Goal: Book appointment/travel/reservation

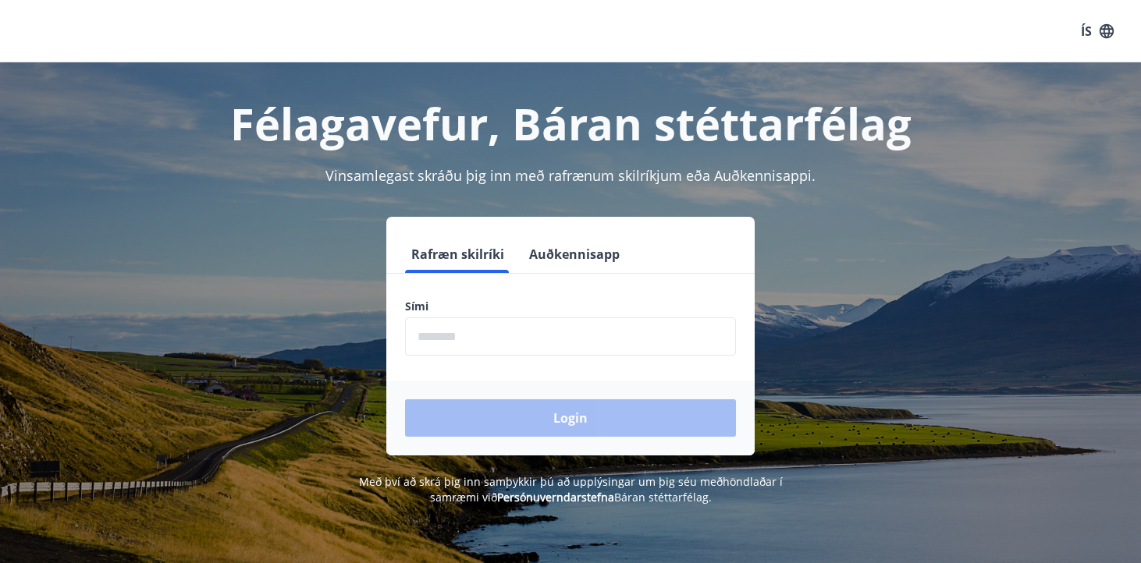
click at [480, 339] on input "phone" at bounding box center [570, 337] width 331 height 38
type input "********"
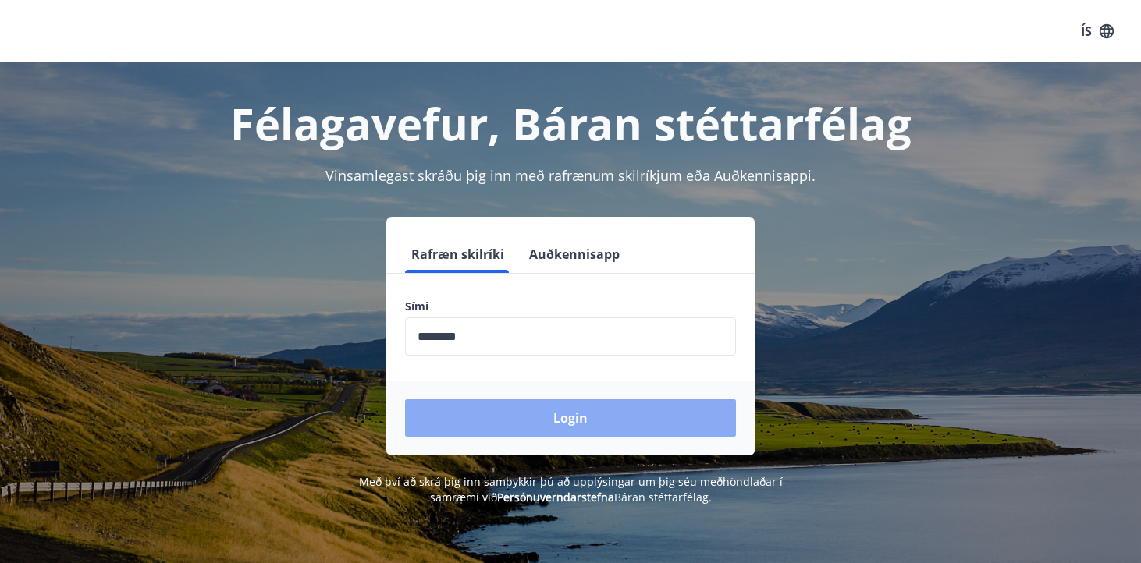
click at [528, 416] on button "Login" at bounding box center [570, 418] width 331 height 37
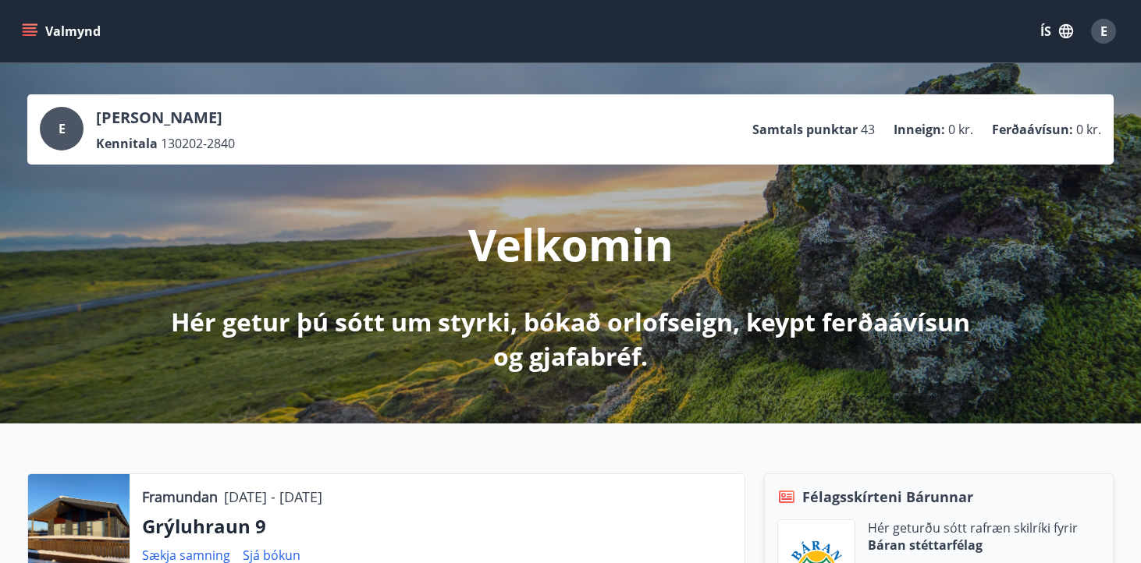
click at [49, 25] on button "Valmynd" at bounding box center [63, 31] width 88 height 28
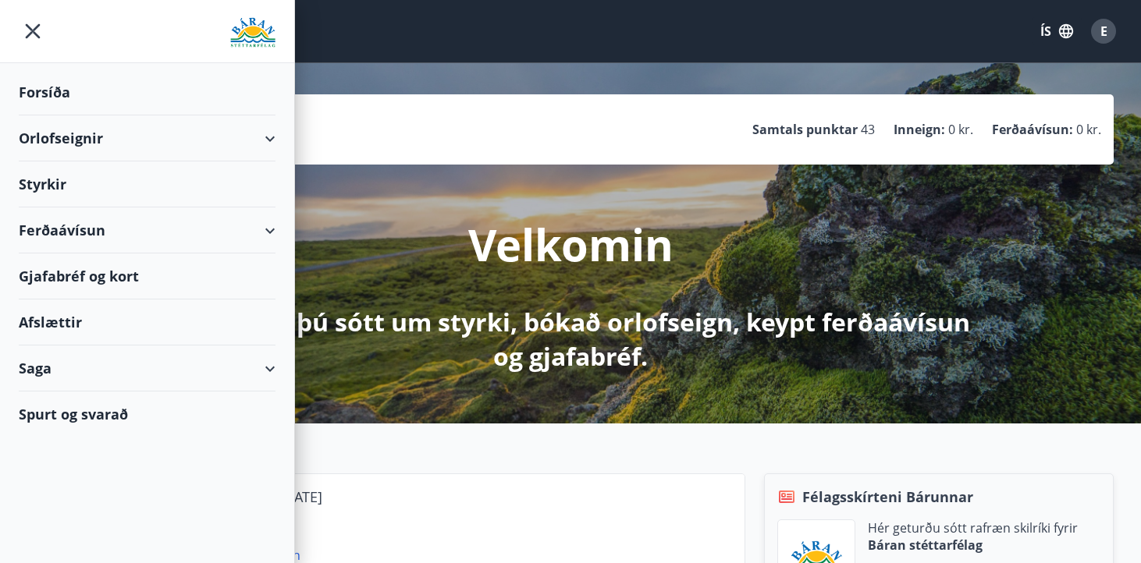
click at [278, 144] on icon at bounding box center [270, 139] width 19 height 19
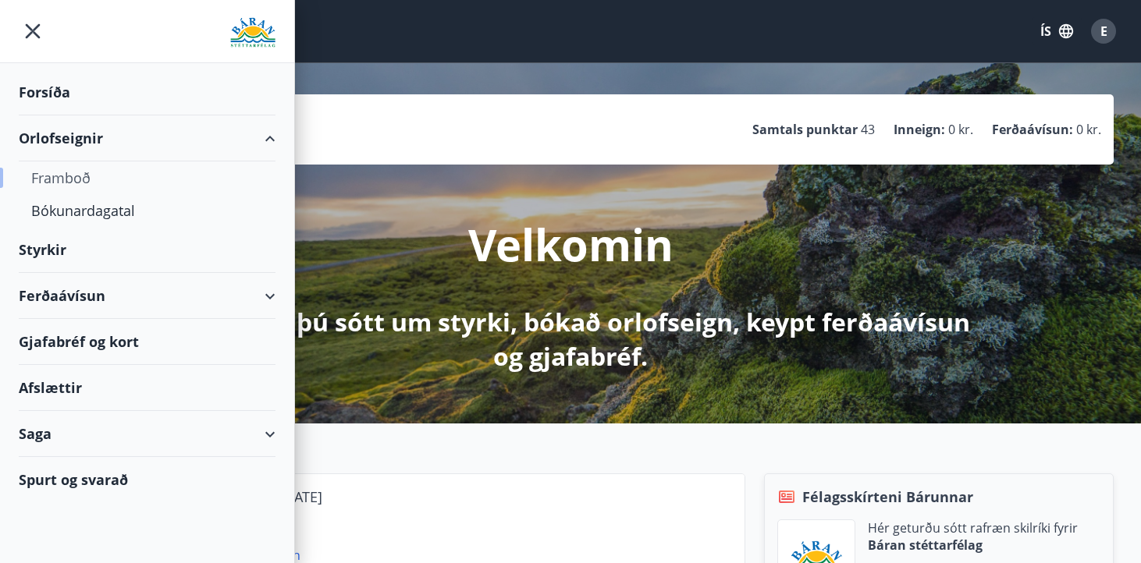
click at [27, 184] on div "Framboð" at bounding box center [147, 178] width 294 height 33
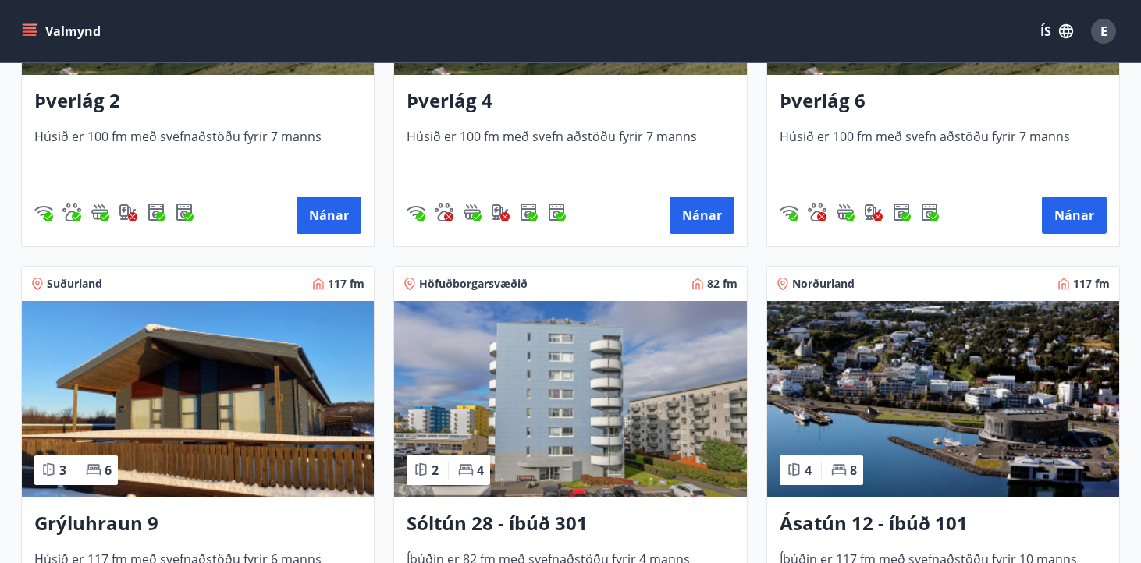
scroll to position [533, 0]
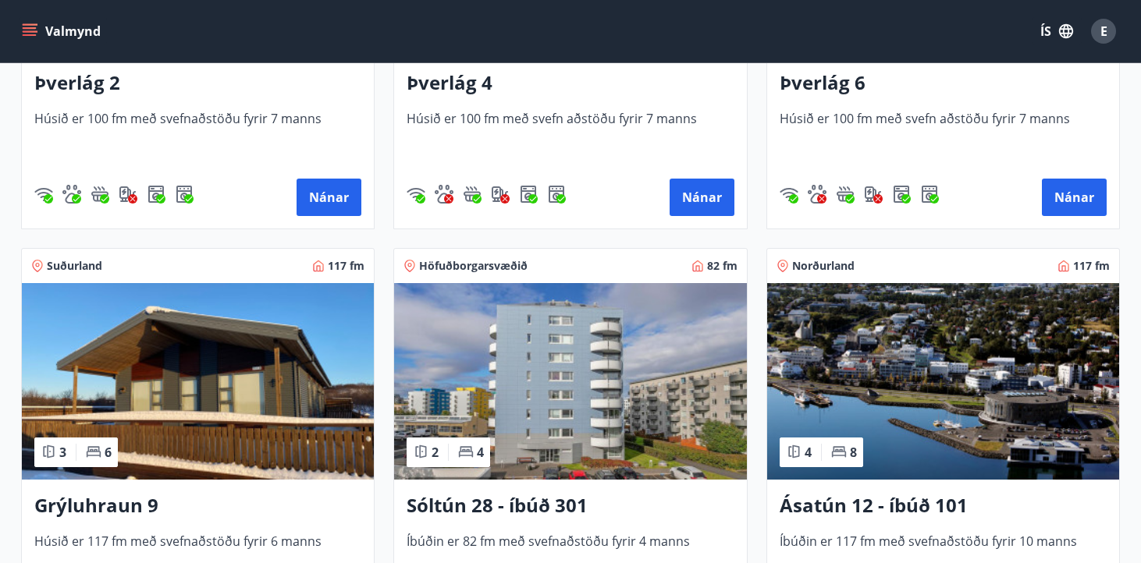
click at [240, 402] on img at bounding box center [198, 381] width 352 height 197
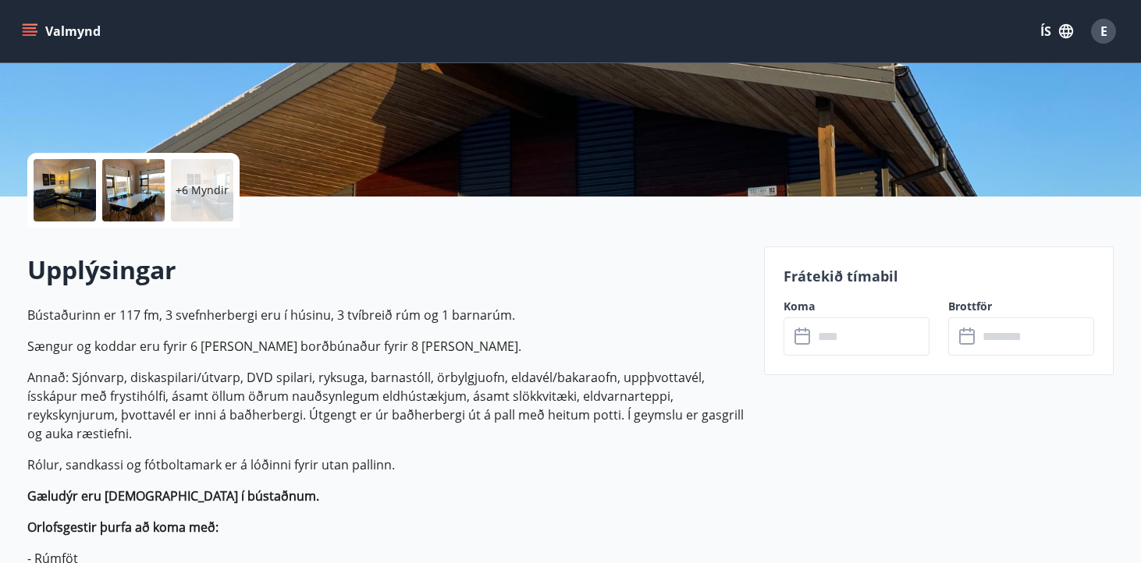
scroll to position [279, 0]
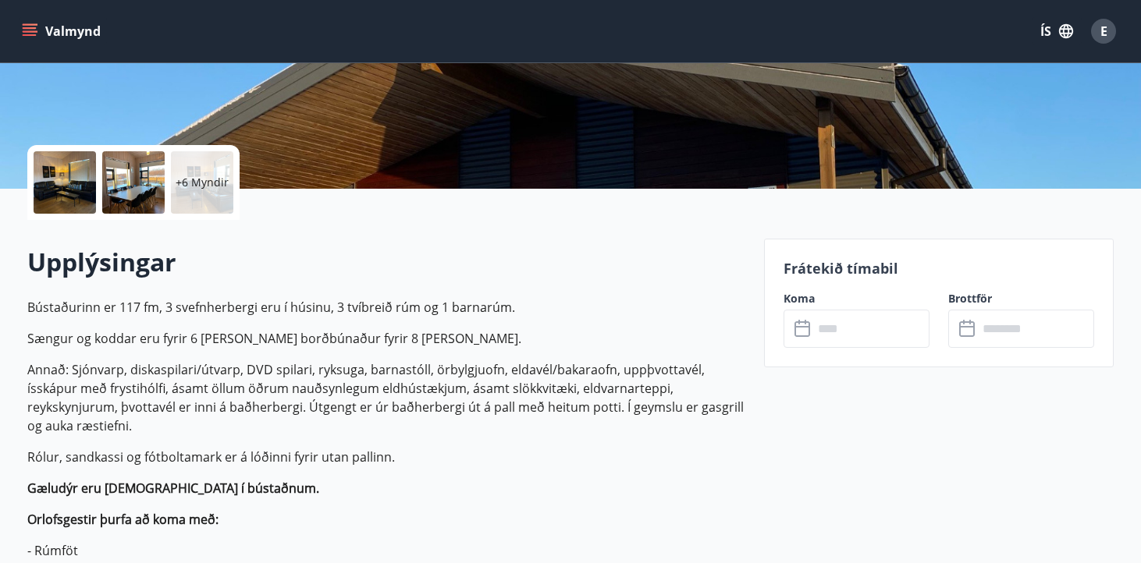
click at [863, 318] on input "text" at bounding box center [871, 329] width 116 height 38
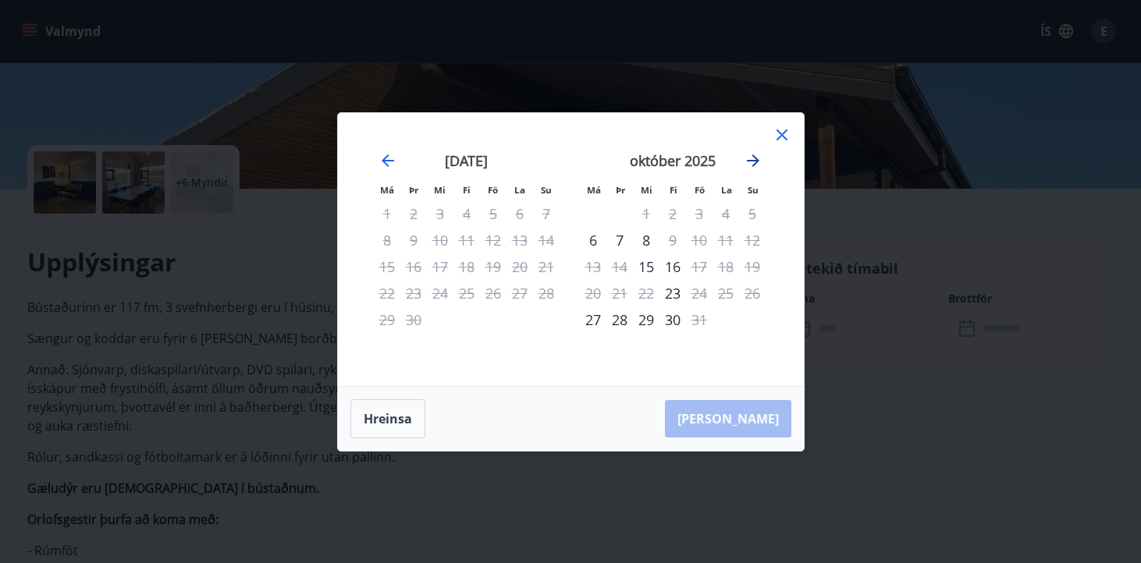
click at [760, 158] on icon "Move forward to switch to the next month." at bounding box center [753, 160] width 19 height 19
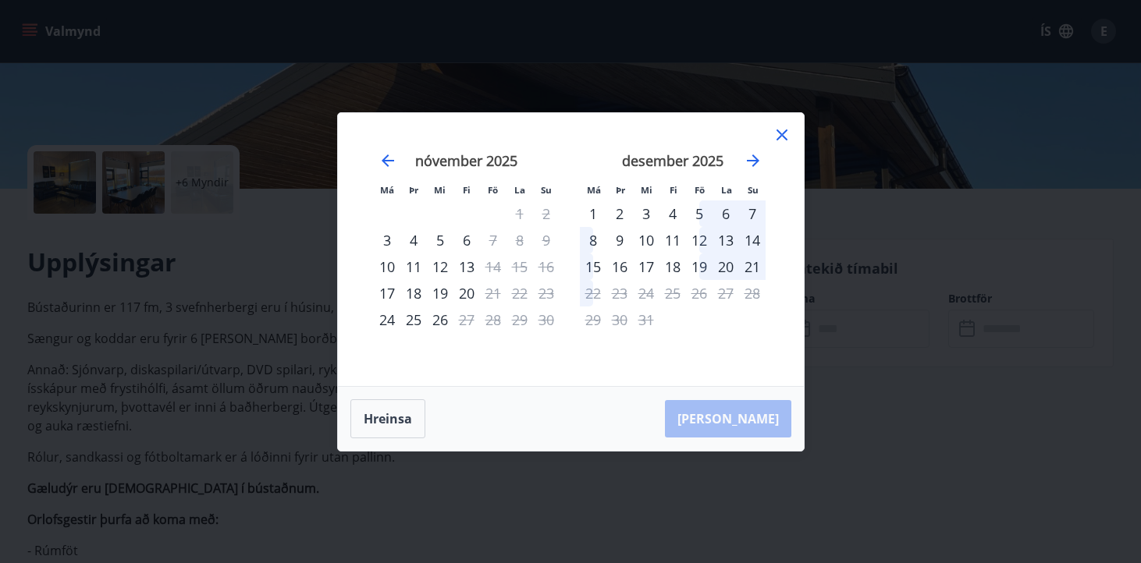
click at [774, 139] on icon at bounding box center [782, 135] width 19 height 19
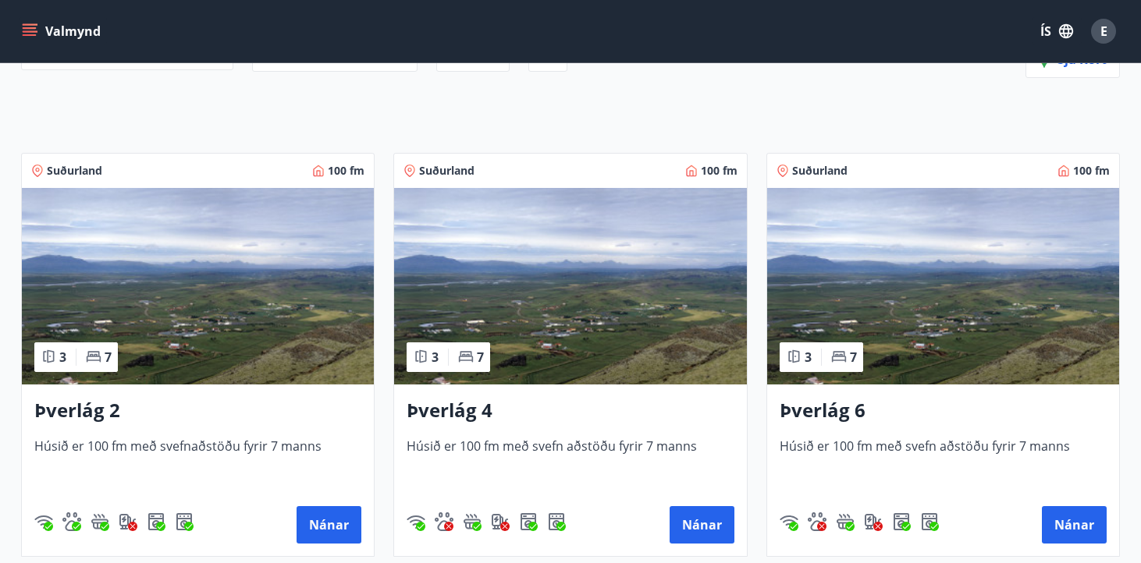
scroll to position [204, 0]
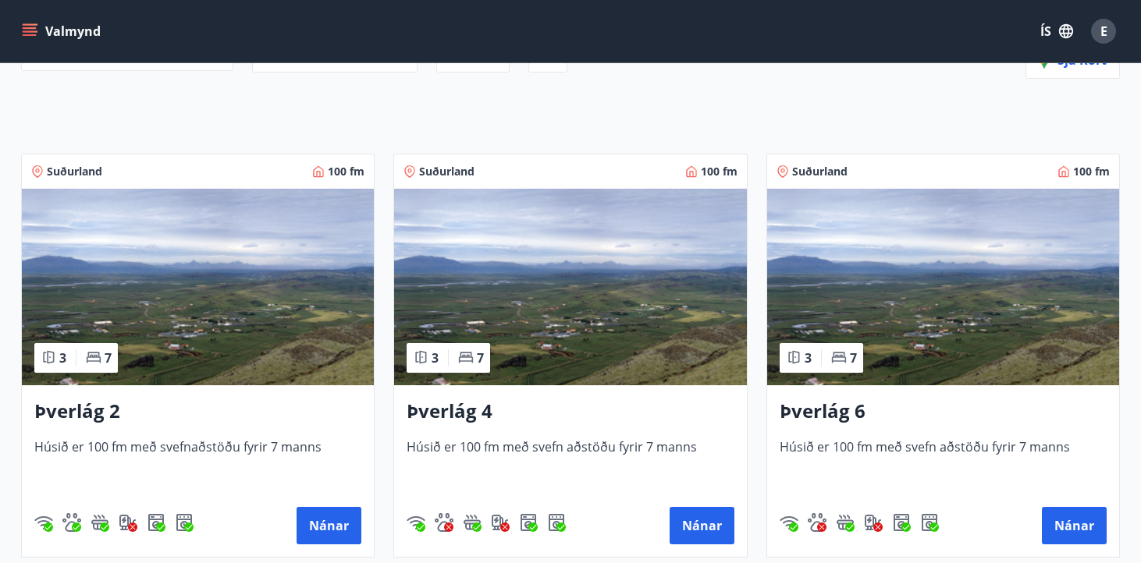
click at [844, 410] on h3 "Þverlág 6" at bounding box center [943, 412] width 327 height 28
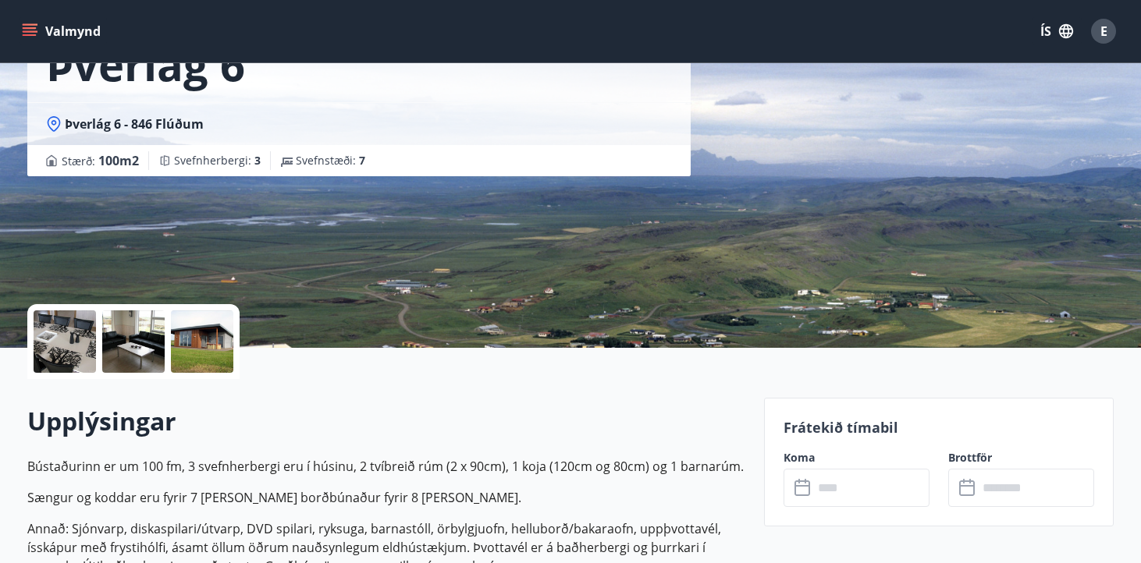
scroll to position [121, 0]
click at [849, 478] on input "text" at bounding box center [871, 487] width 116 height 38
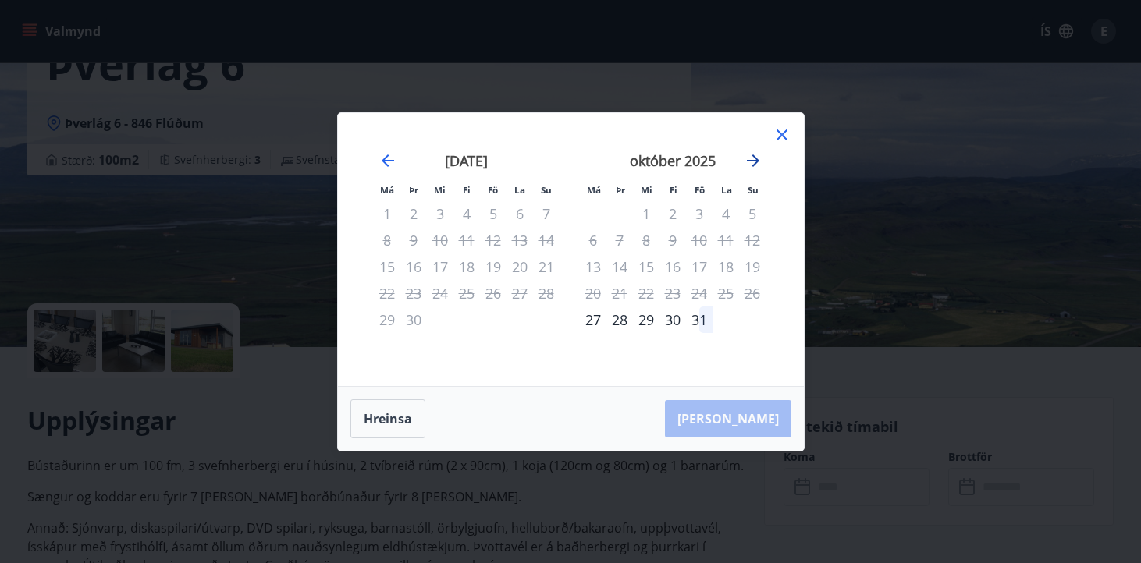
click at [762, 158] on icon "Move forward to switch to the next month." at bounding box center [753, 160] width 19 height 19
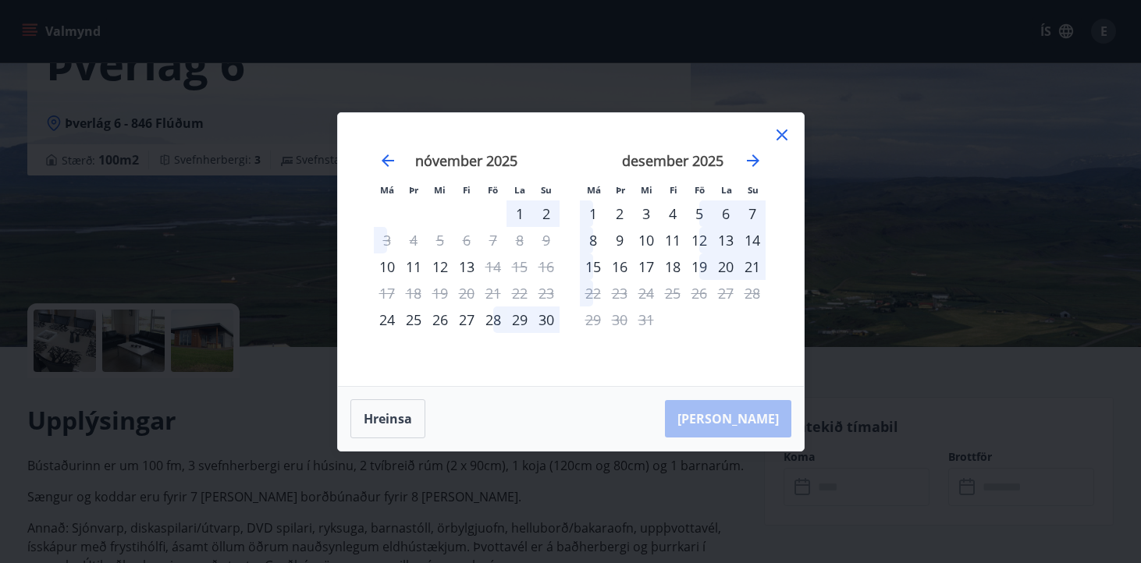
click at [777, 131] on icon at bounding box center [782, 135] width 19 height 19
